Goal: Information Seeking & Learning: Learn about a topic

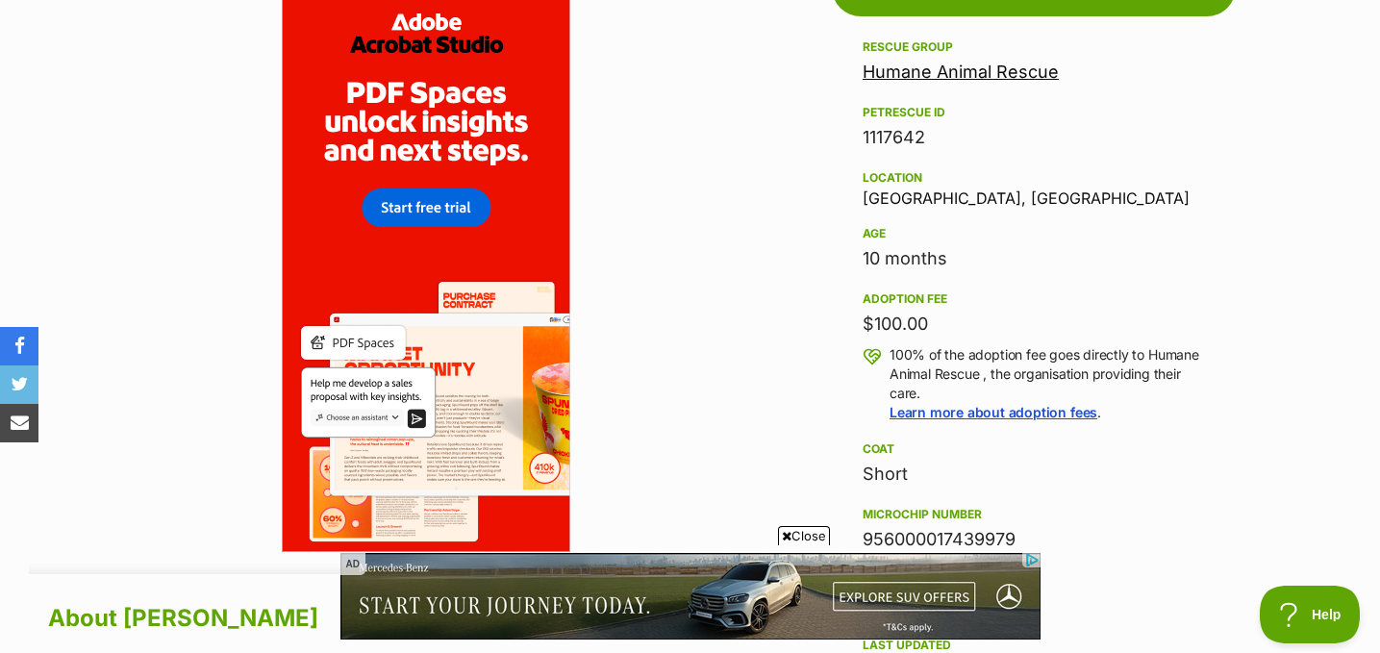
click at [814, 532] on span "Close" at bounding box center [804, 535] width 52 height 19
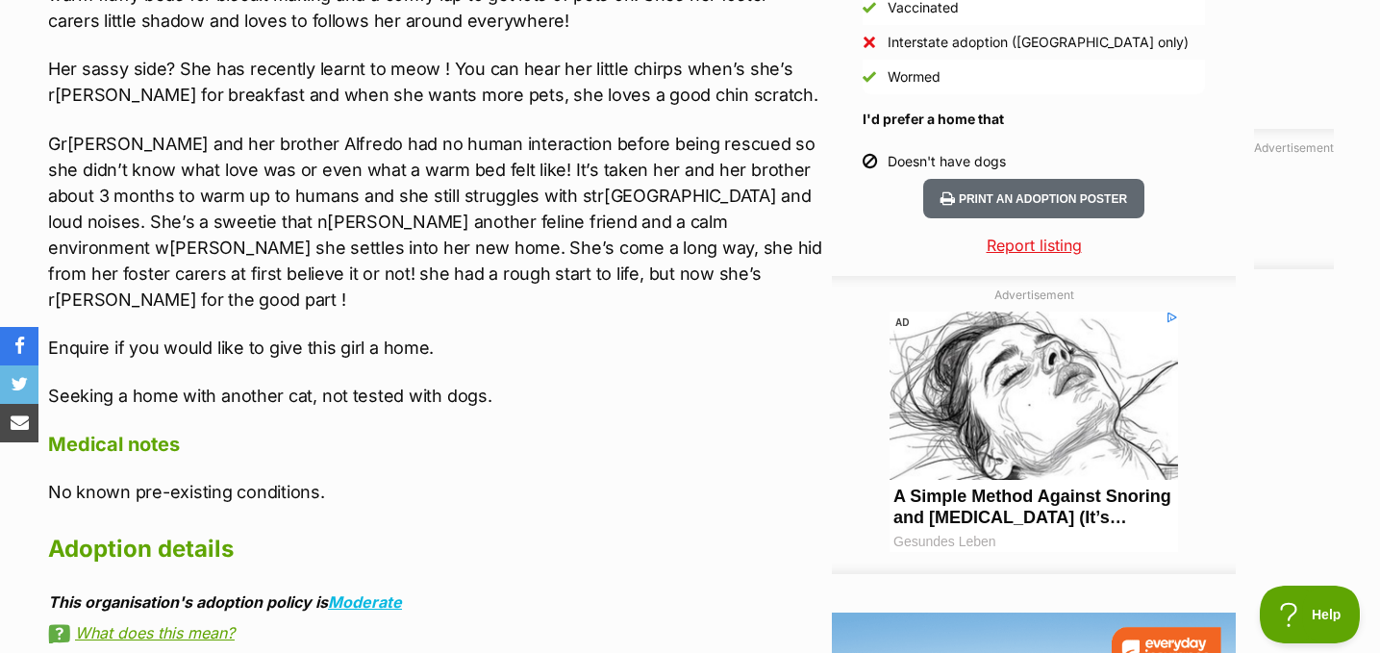
scroll to position [408, 0]
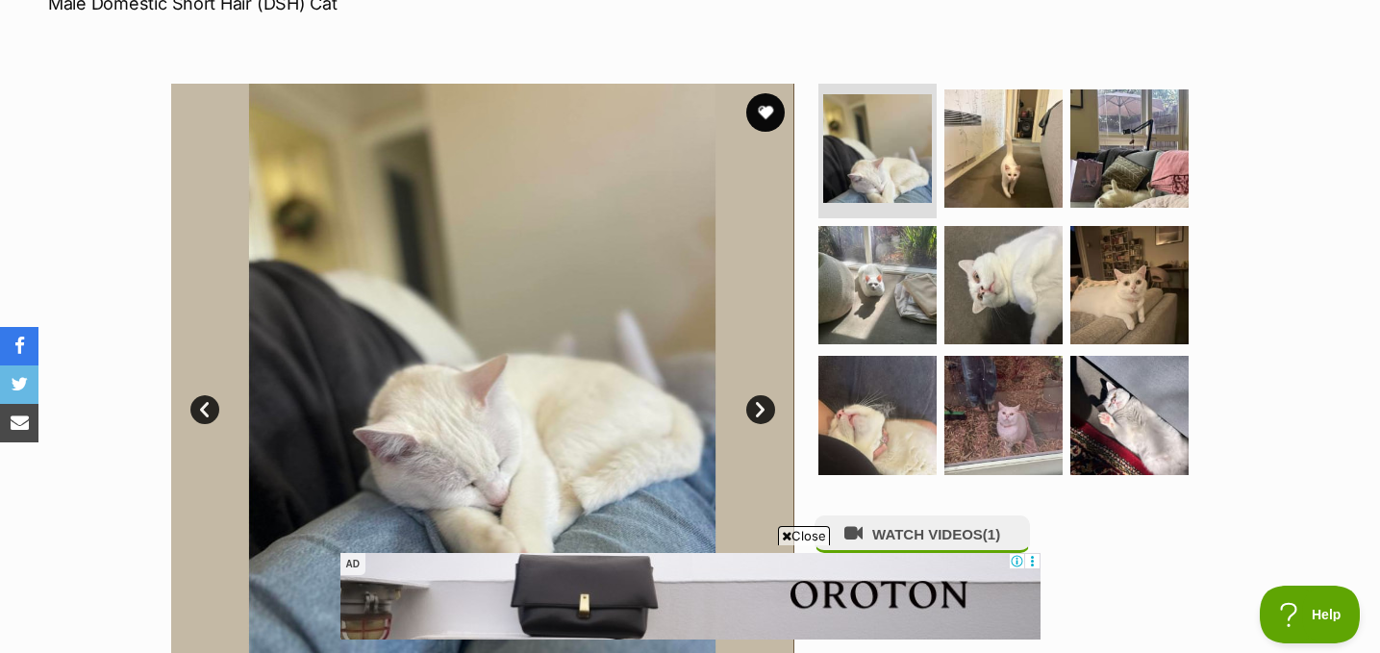
scroll to position [315, 0]
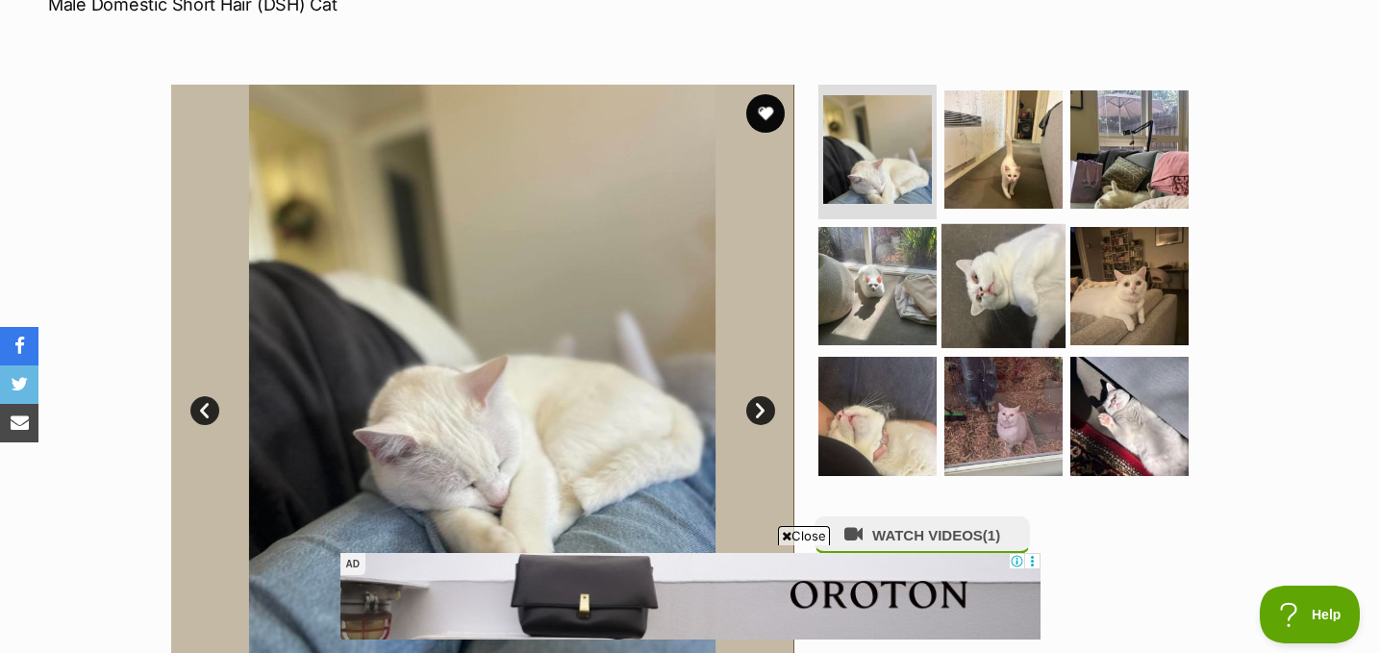
click at [1004, 287] on img at bounding box center [1003, 285] width 124 height 124
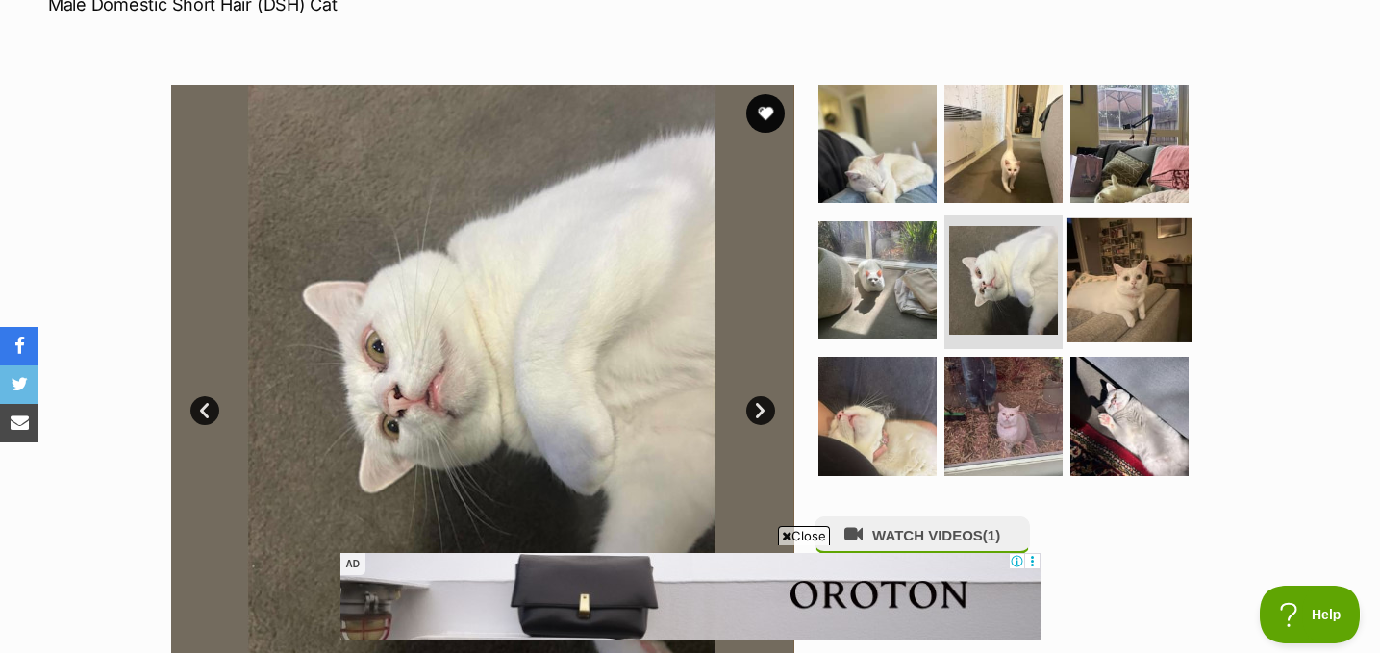
click at [1141, 307] on img at bounding box center [1129, 279] width 124 height 124
